Goal: Find contact information: Find contact information

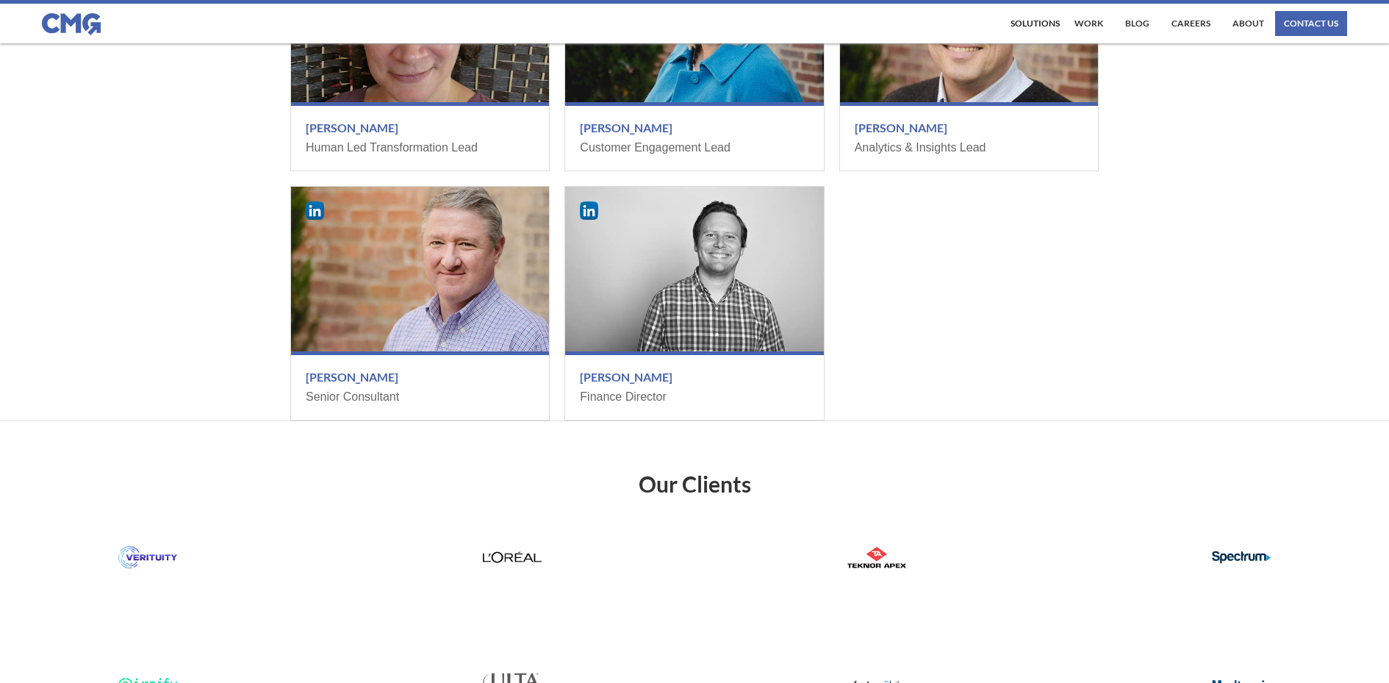
scroll to position [1985, 0]
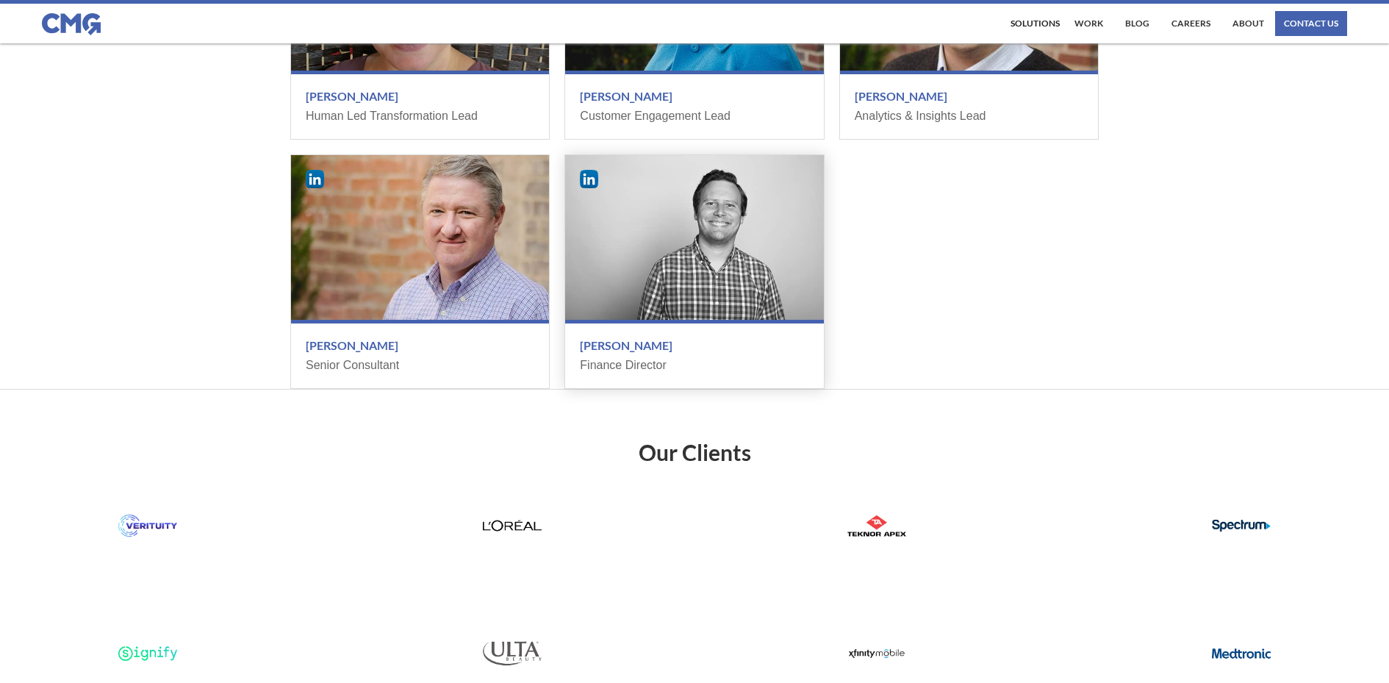
click at [689, 373] on div "Finance Director" at bounding box center [694, 365] width 229 height 16
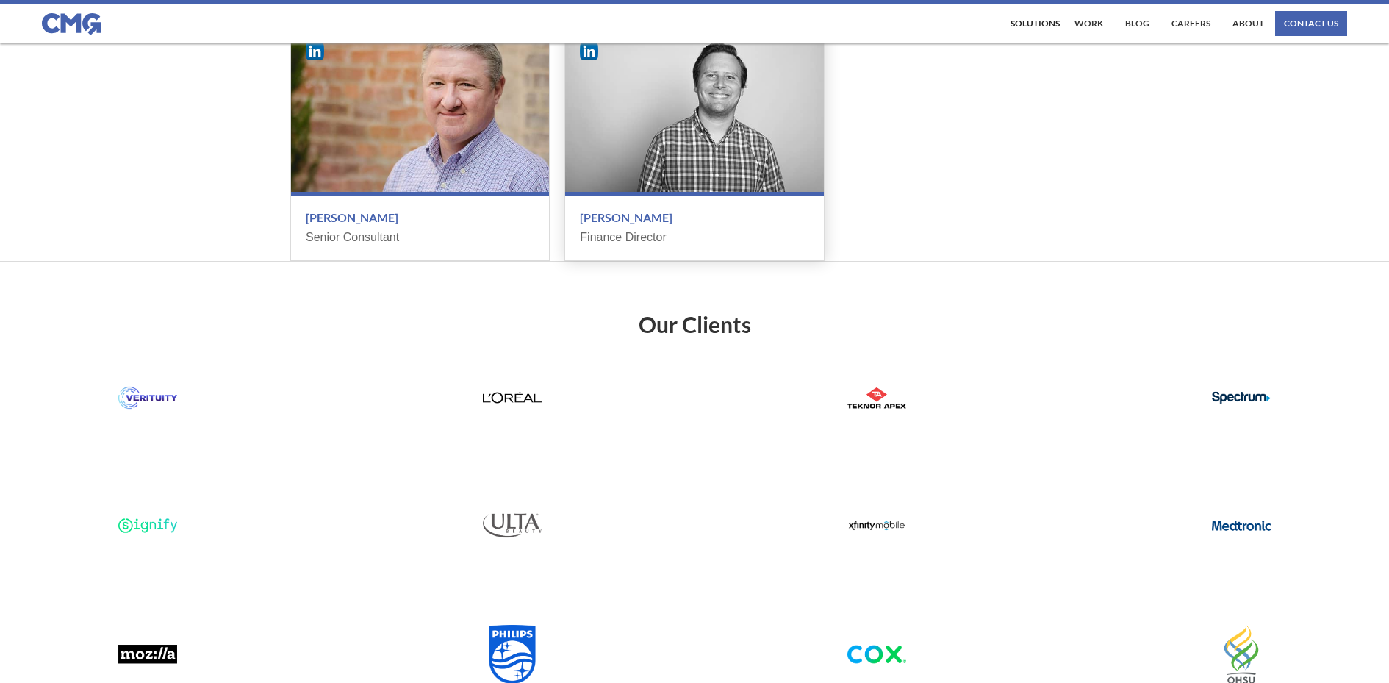
scroll to position [1811, 0]
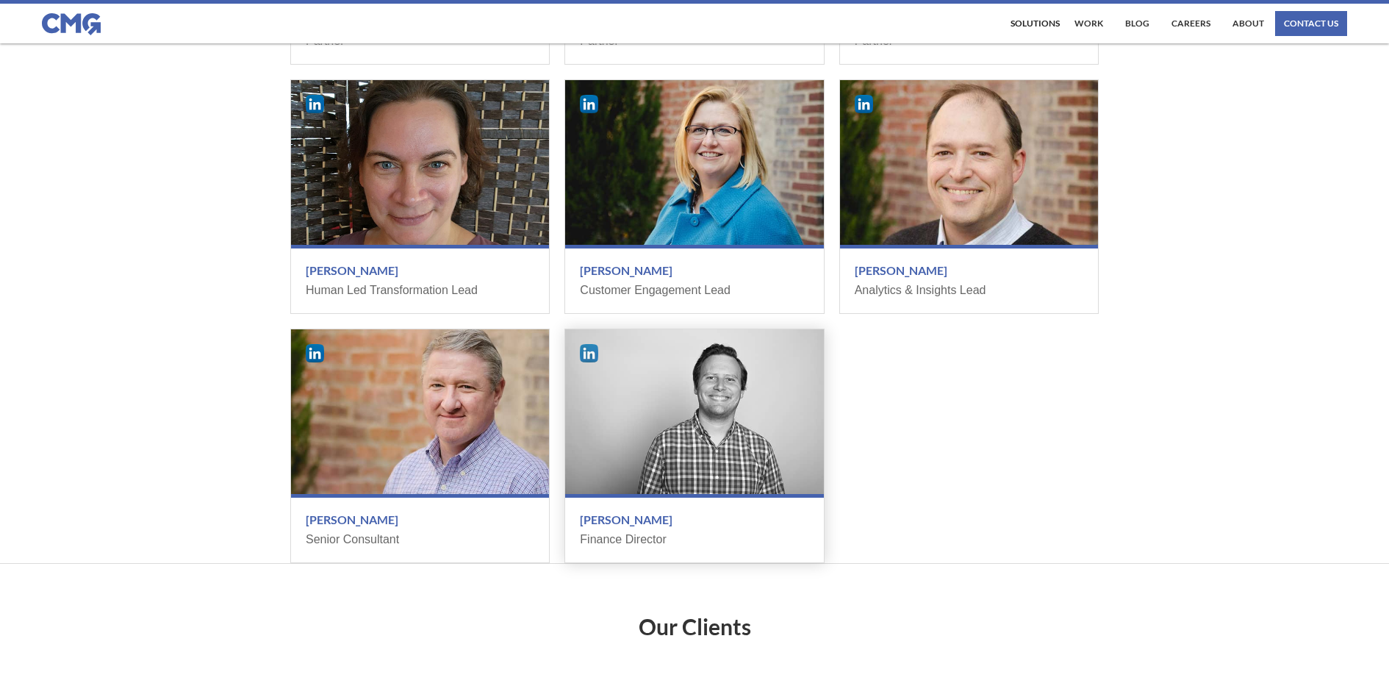
click at [591, 362] on img at bounding box center [589, 353] width 18 height 18
